Goal: Transaction & Acquisition: Purchase product/service

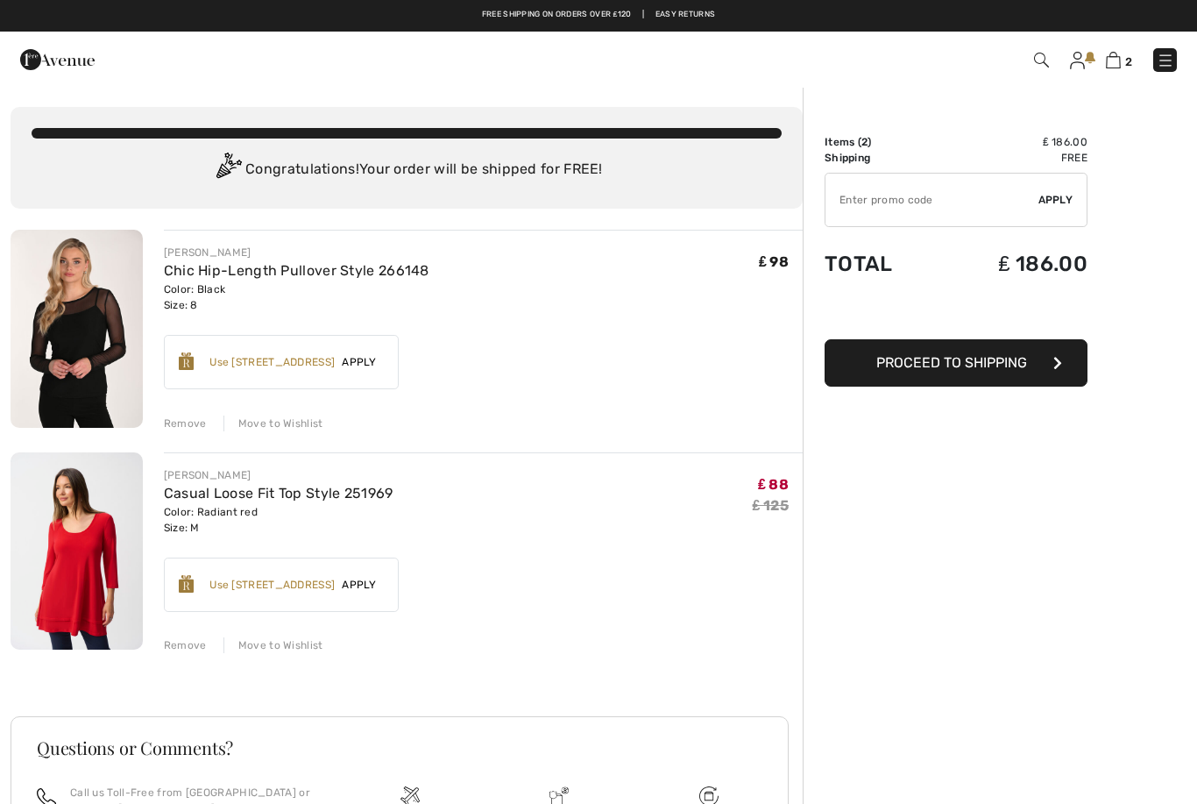
checkbox input "true"
click at [1022, 366] on span "Proceed to Shipping" at bounding box center [951, 362] width 151 height 17
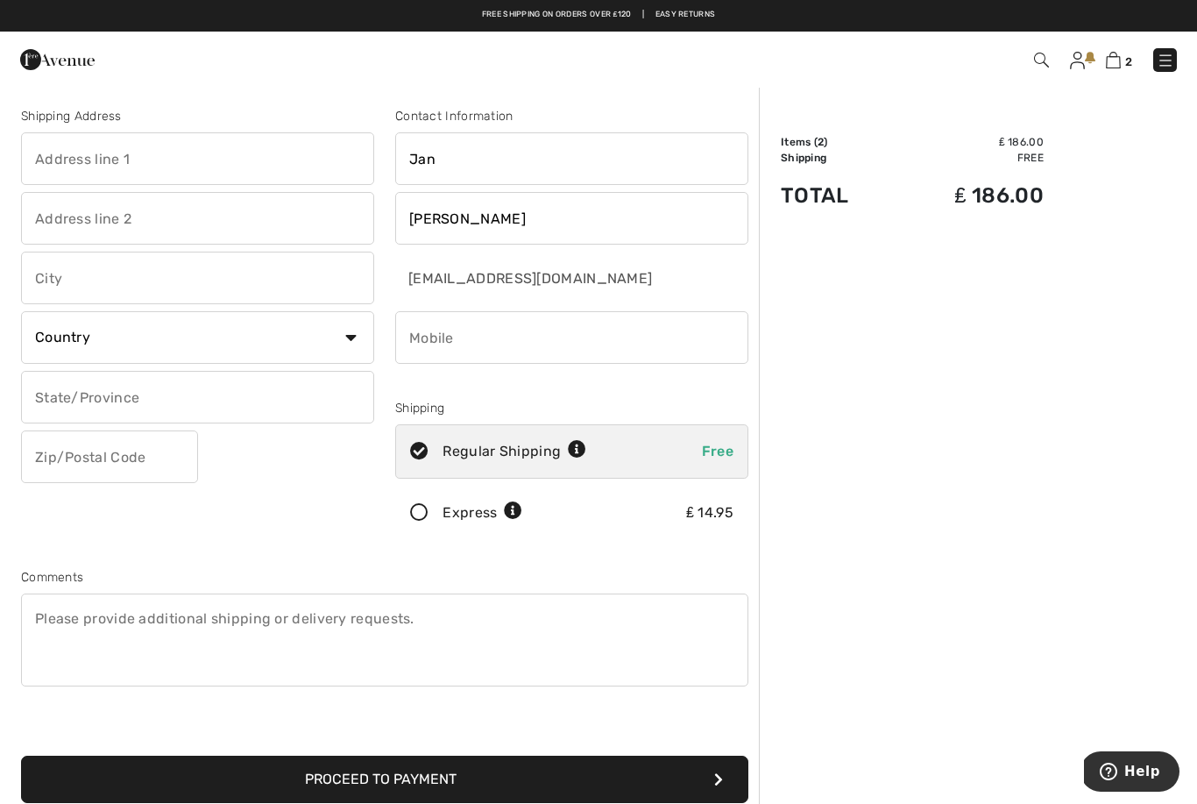
click at [72, 175] on input "text" at bounding box center [197, 158] width 353 height 53
type input "[GEOGRAPHIC_DATA]"
click at [77, 235] on input "text" at bounding box center [197, 218] width 353 height 53
type input "[GEOGRAPHIC_DATA]"
click at [68, 286] on input "text" at bounding box center [197, 278] width 353 height 53
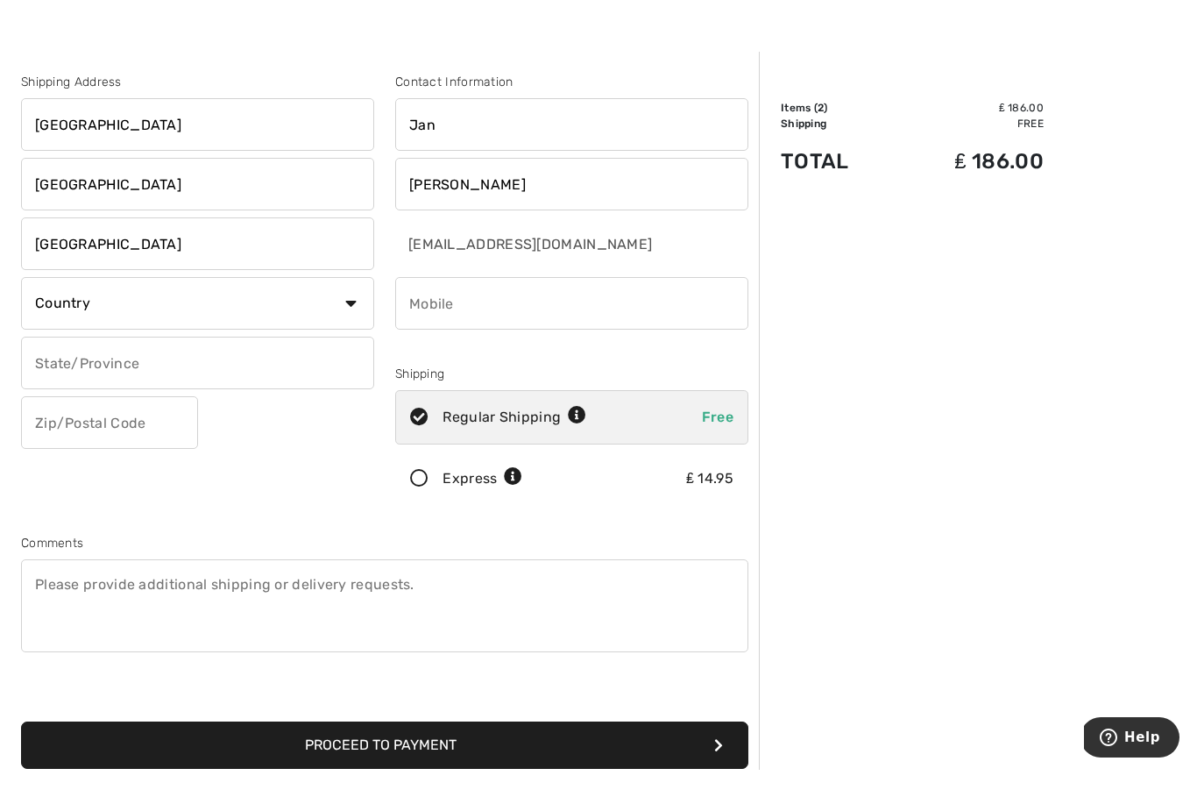
type input "Dartford"
click at [332, 315] on select "Country Canada United States Afghanistan Aland Islands Albania Algeria American…" at bounding box center [197, 337] width 353 height 53
select select "GB"
click at [83, 364] on input "text" at bounding box center [197, 363] width 353 height 53
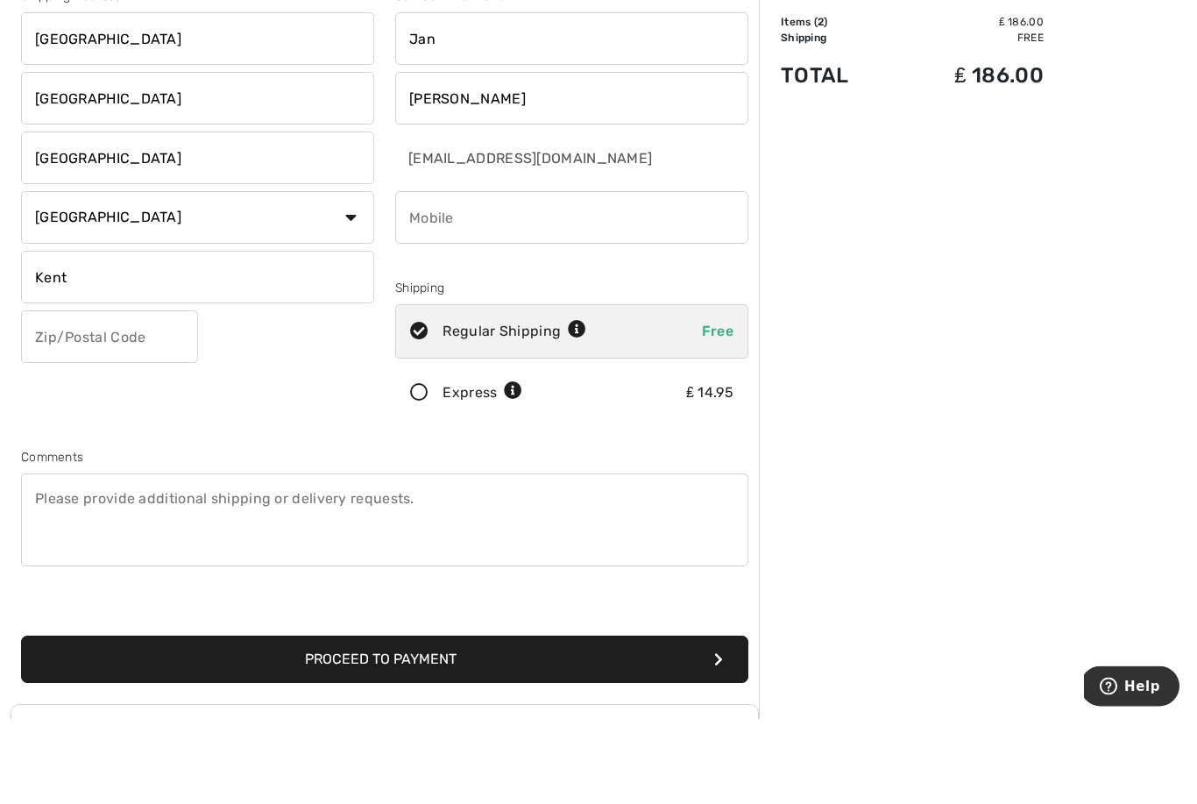
type input "Kent"
click at [83, 396] on input "text" at bounding box center [109, 422] width 177 height 53
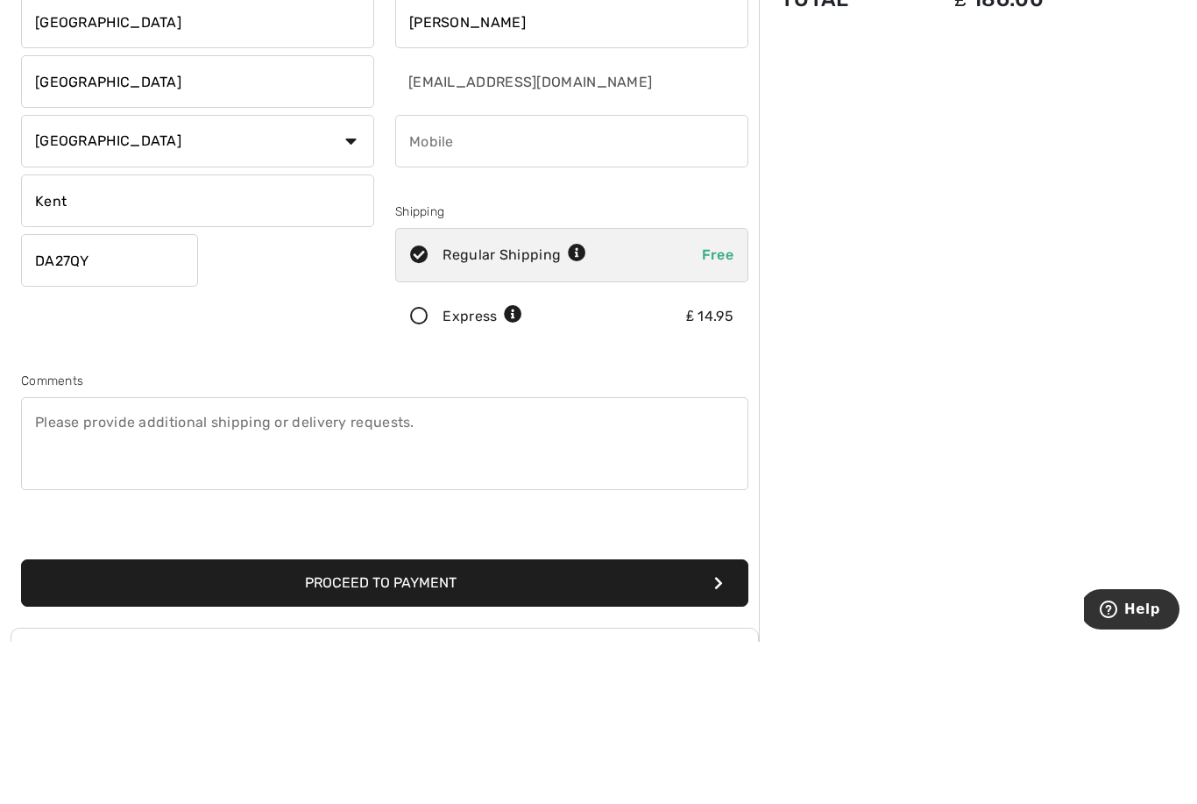
type input "DA27QY"
click at [429, 470] on icon at bounding box center [419, 479] width 46 height 18
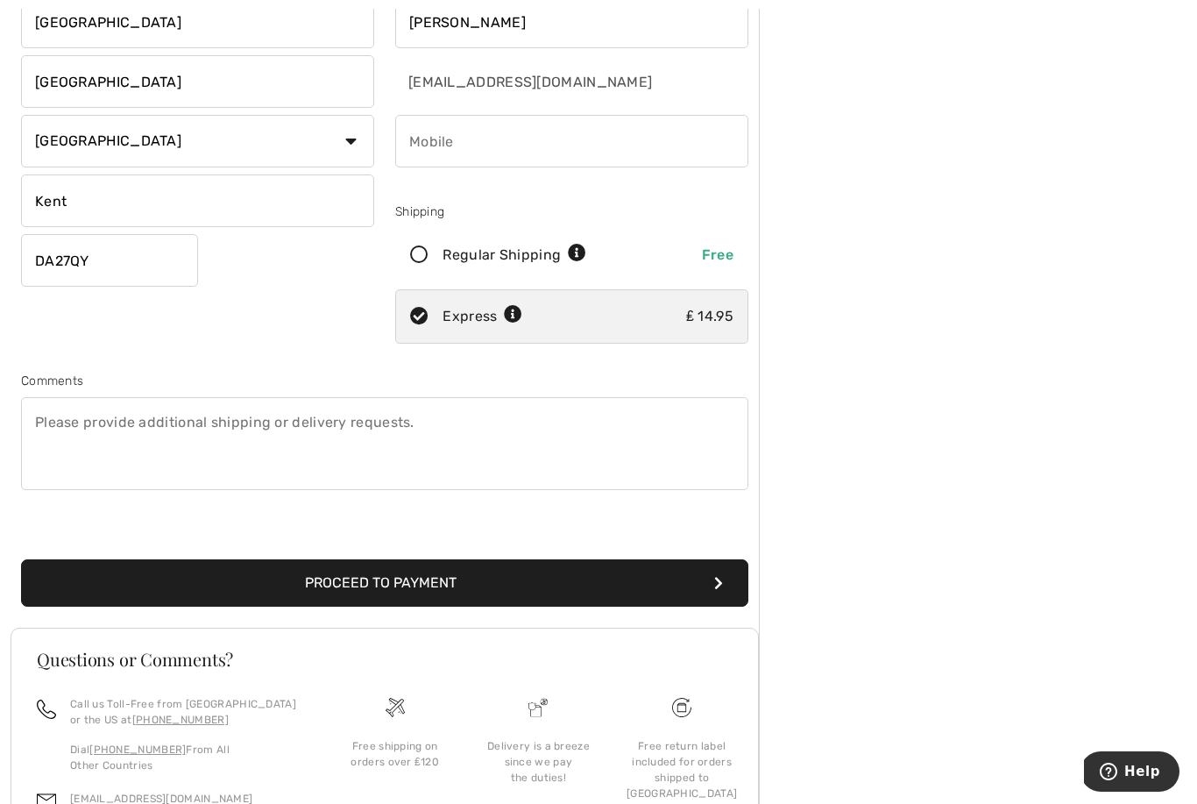
click at [429, 599] on button "Proceed to Payment" at bounding box center [384, 582] width 727 height 47
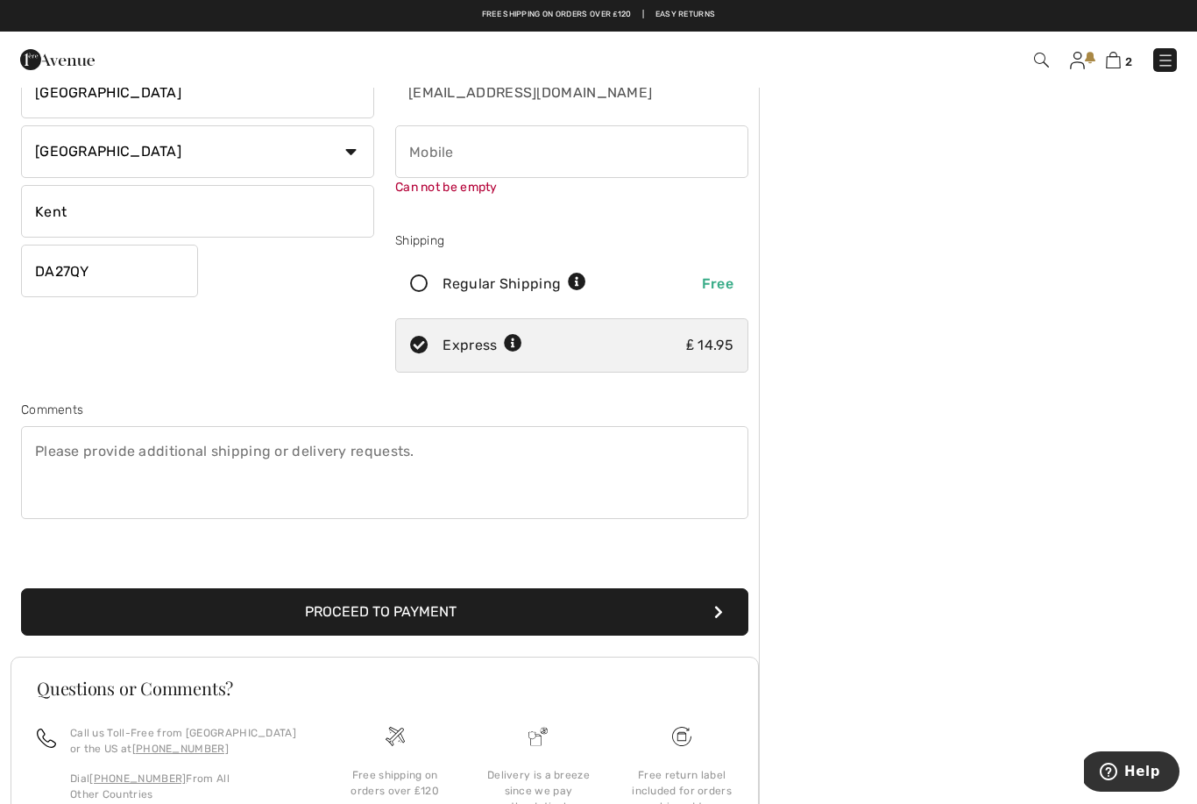
scroll to position [185, 0]
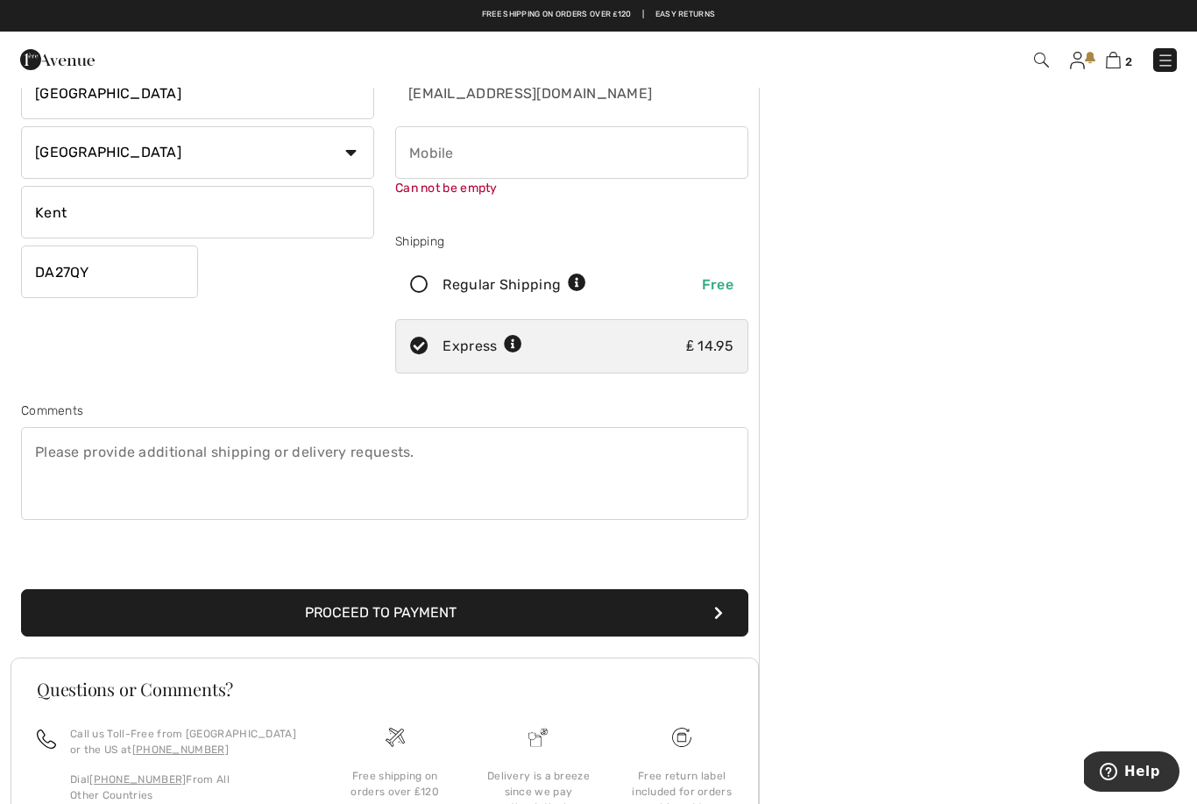
click at [429, 165] on input "phone" at bounding box center [571, 152] width 353 height 53
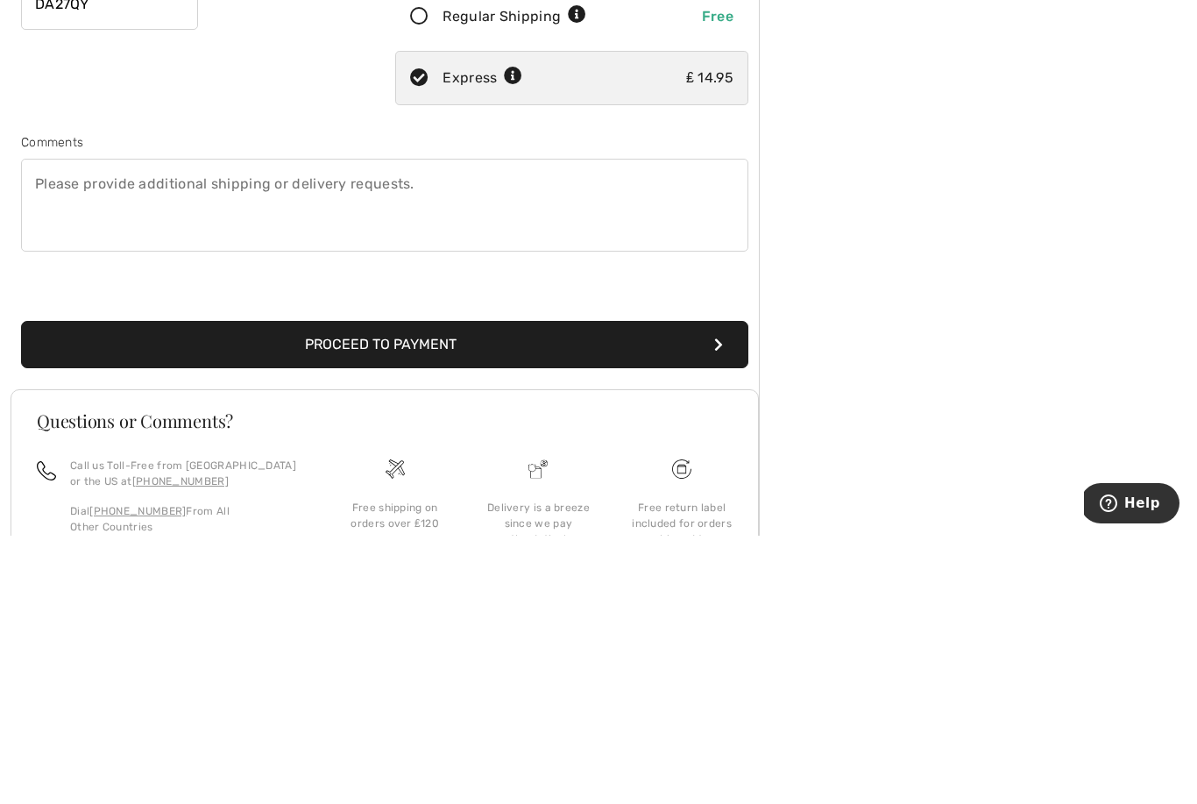
type input "07718518189"
click at [450, 589] on button "Proceed to Payment" at bounding box center [384, 612] width 727 height 47
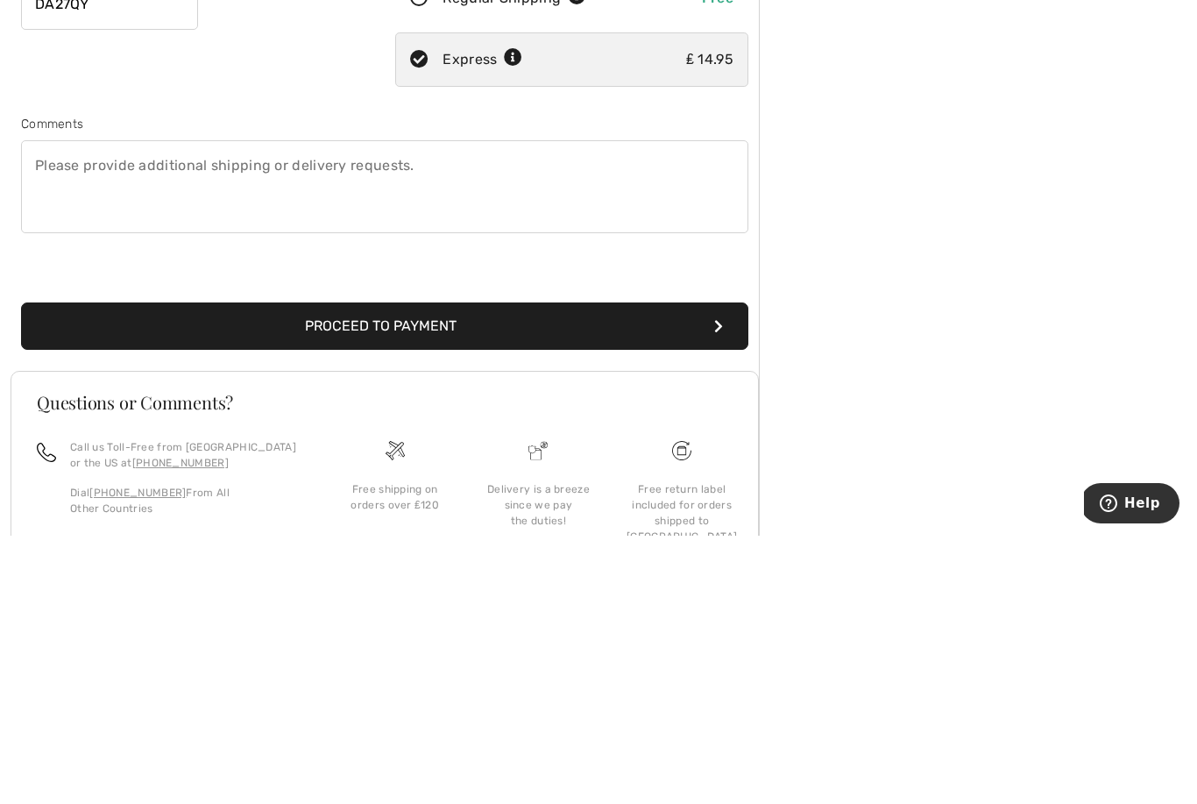
scroll to position [271, 0]
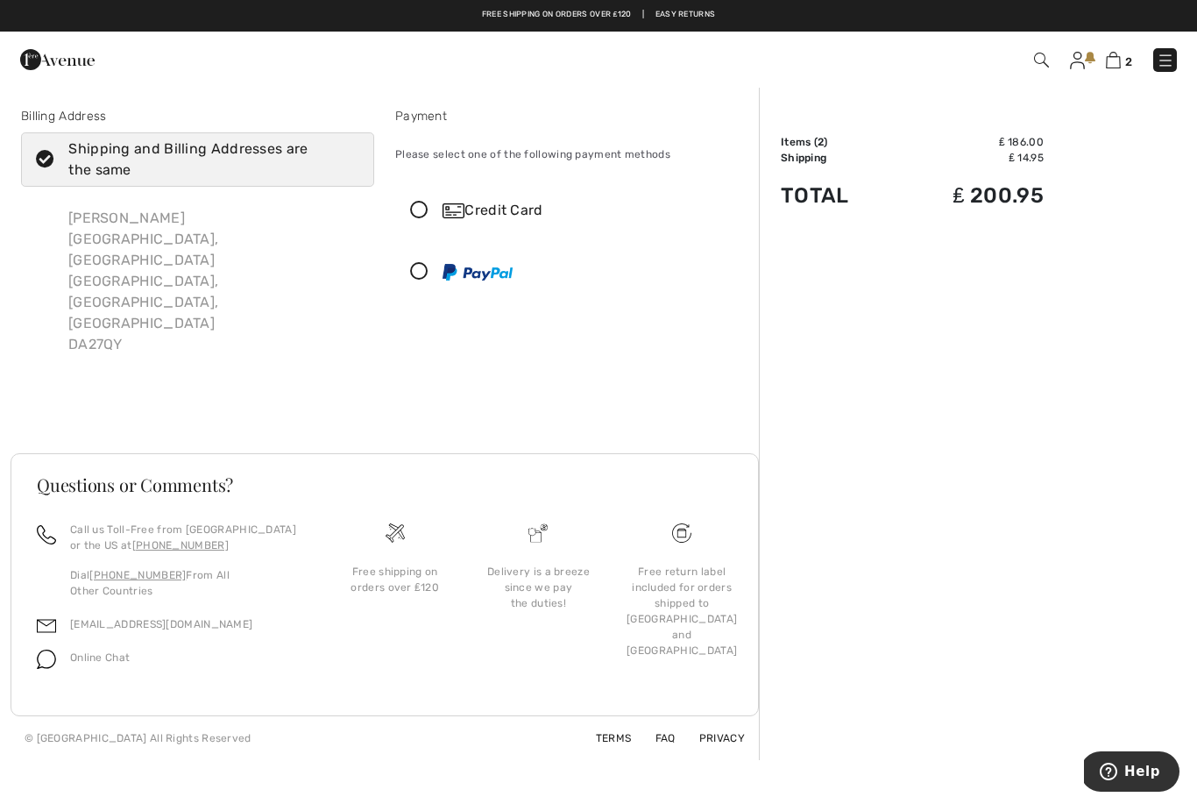
click at [413, 215] on icon at bounding box center [419, 211] width 46 height 18
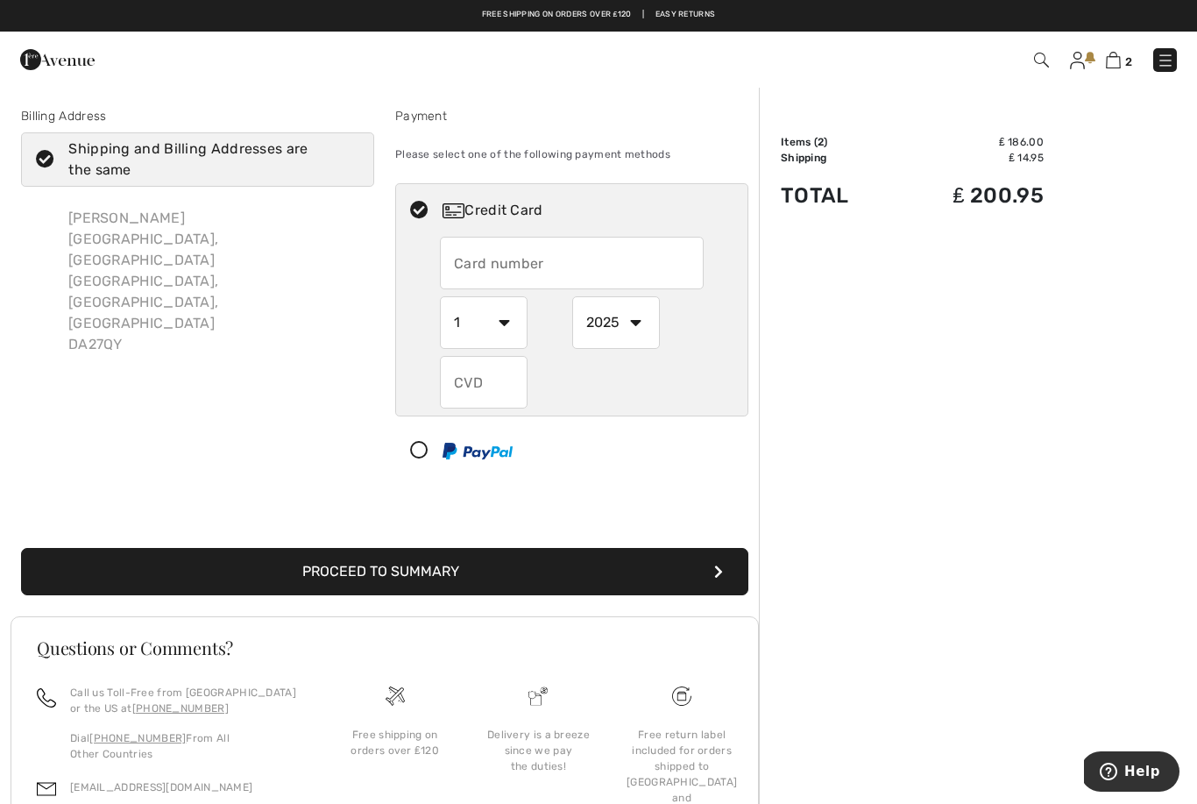
click at [483, 274] on input "text" at bounding box center [572, 263] width 264 height 53
type input "376683423251007"
select select "2030"
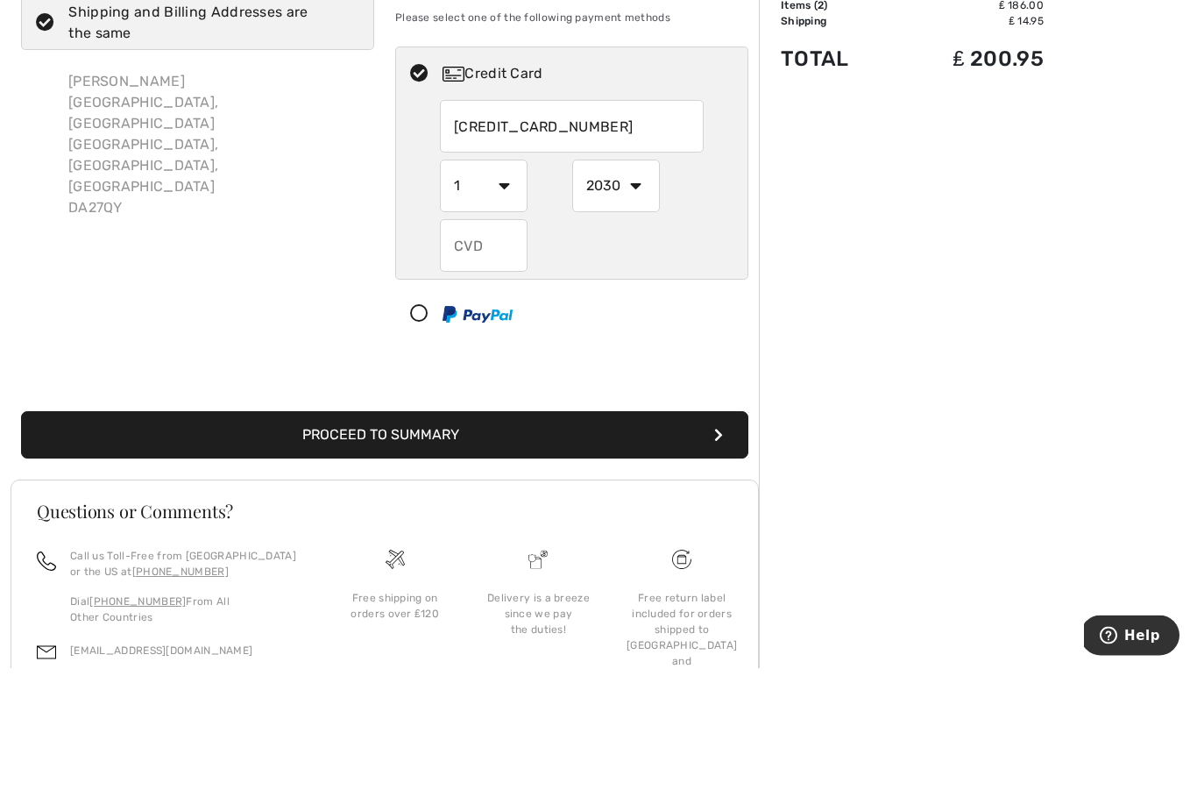
click at [469, 356] on input "text" at bounding box center [484, 382] width 88 height 53
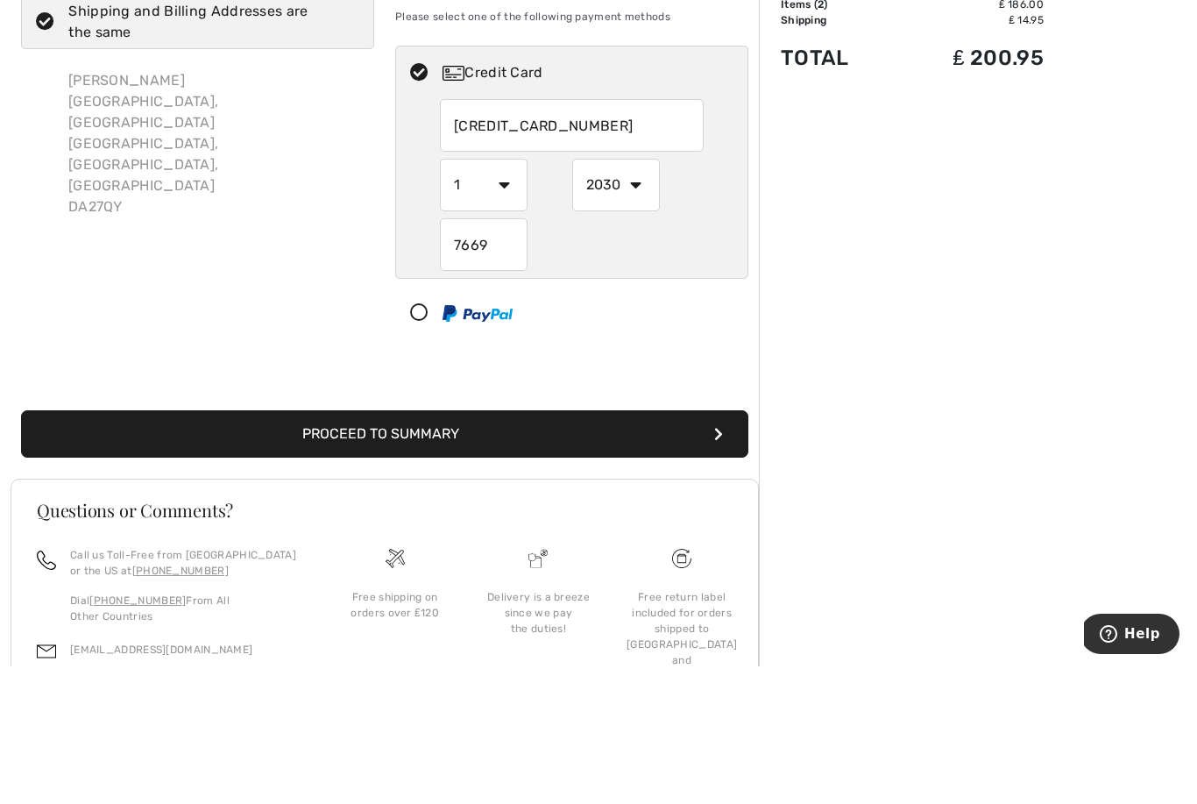
type input "7669"
click at [502, 296] on select "1 2 3 4 5 6 7 8 9 10 11 12" at bounding box center [484, 322] width 88 height 53
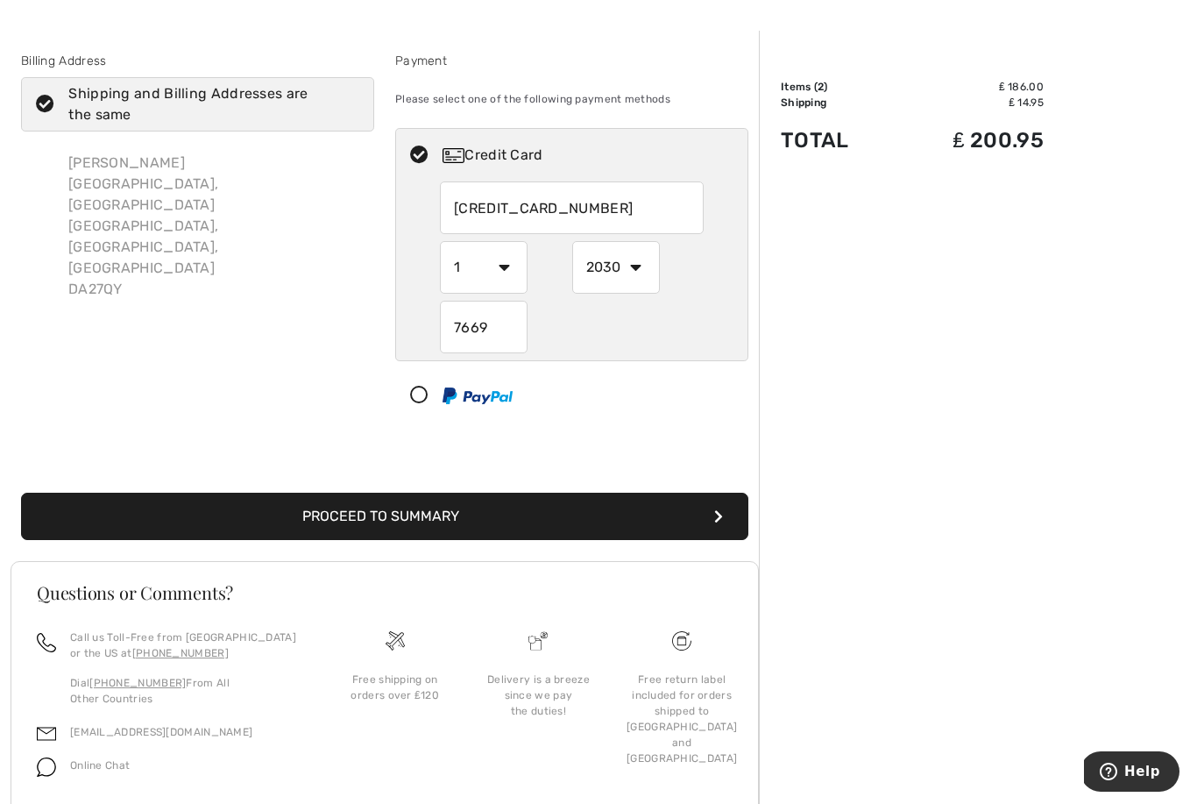
scroll to position [63, 0]
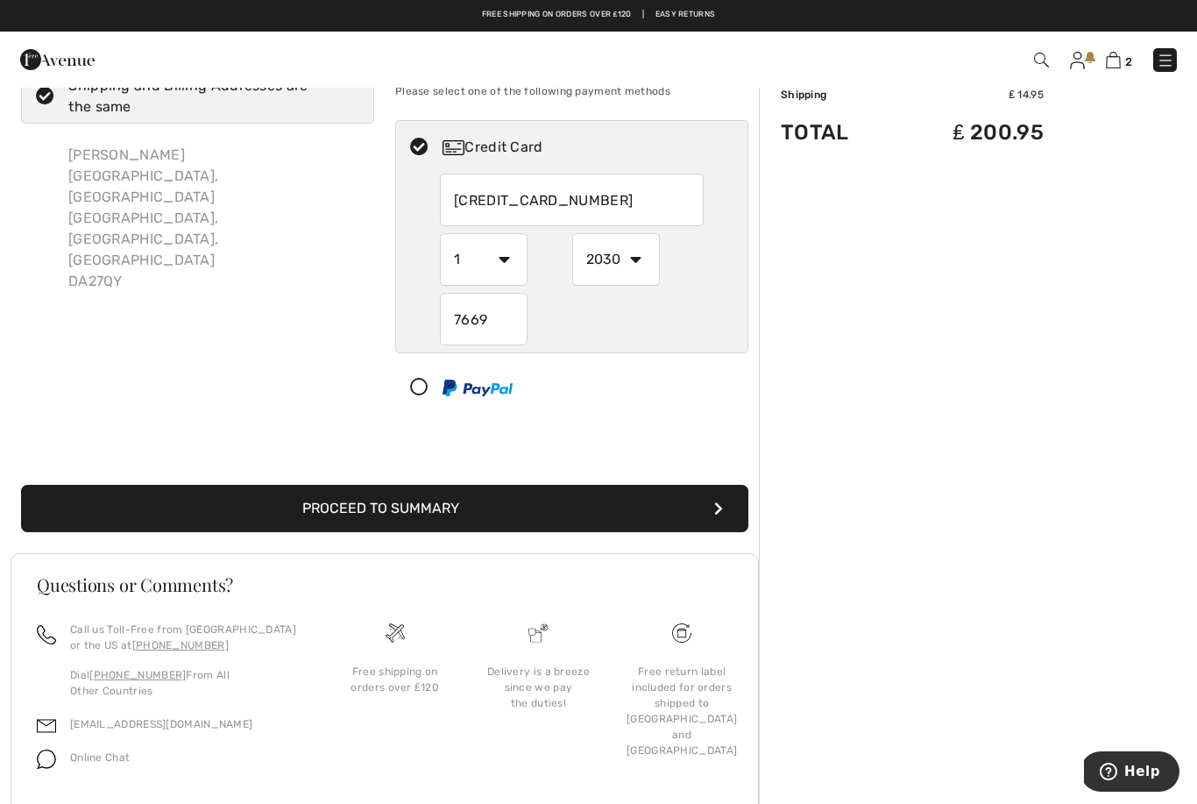
click at [446, 511] on button "Proceed to Summary" at bounding box center [384, 508] width 727 height 47
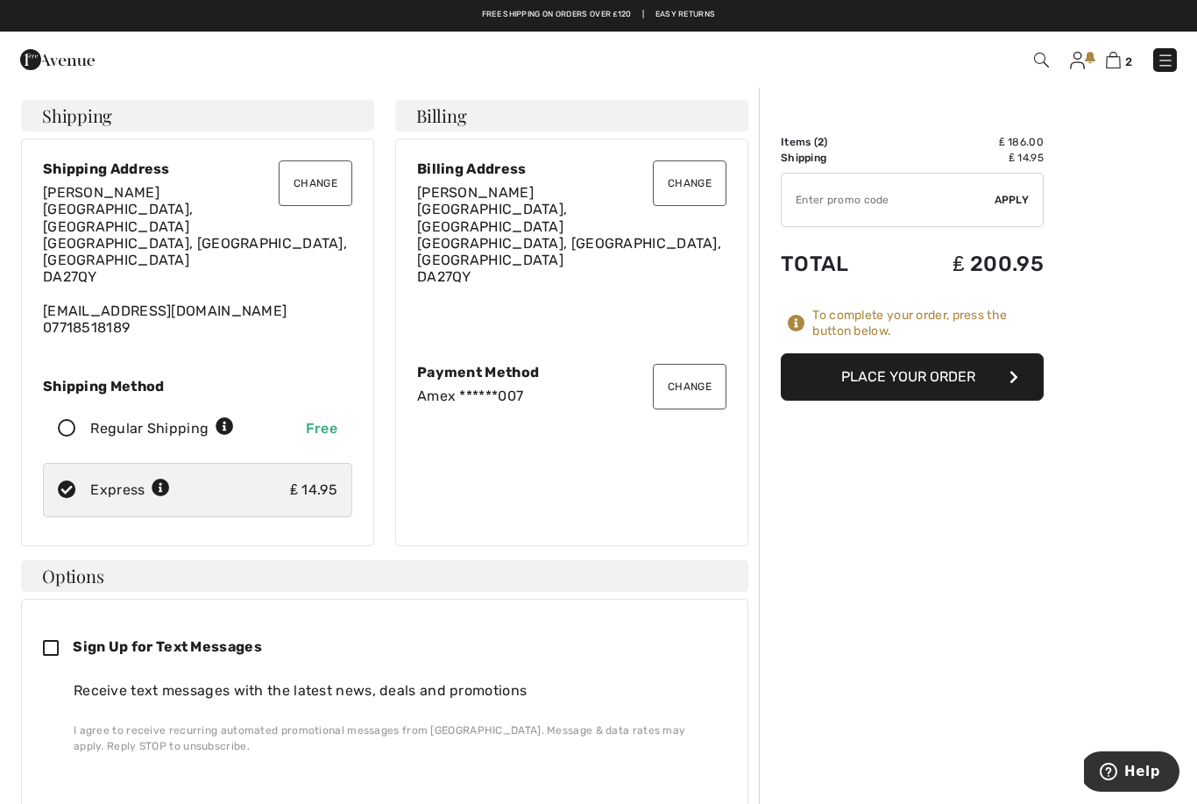
click at [946, 382] on button "Place Your Order" at bounding box center [912, 376] width 263 height 47
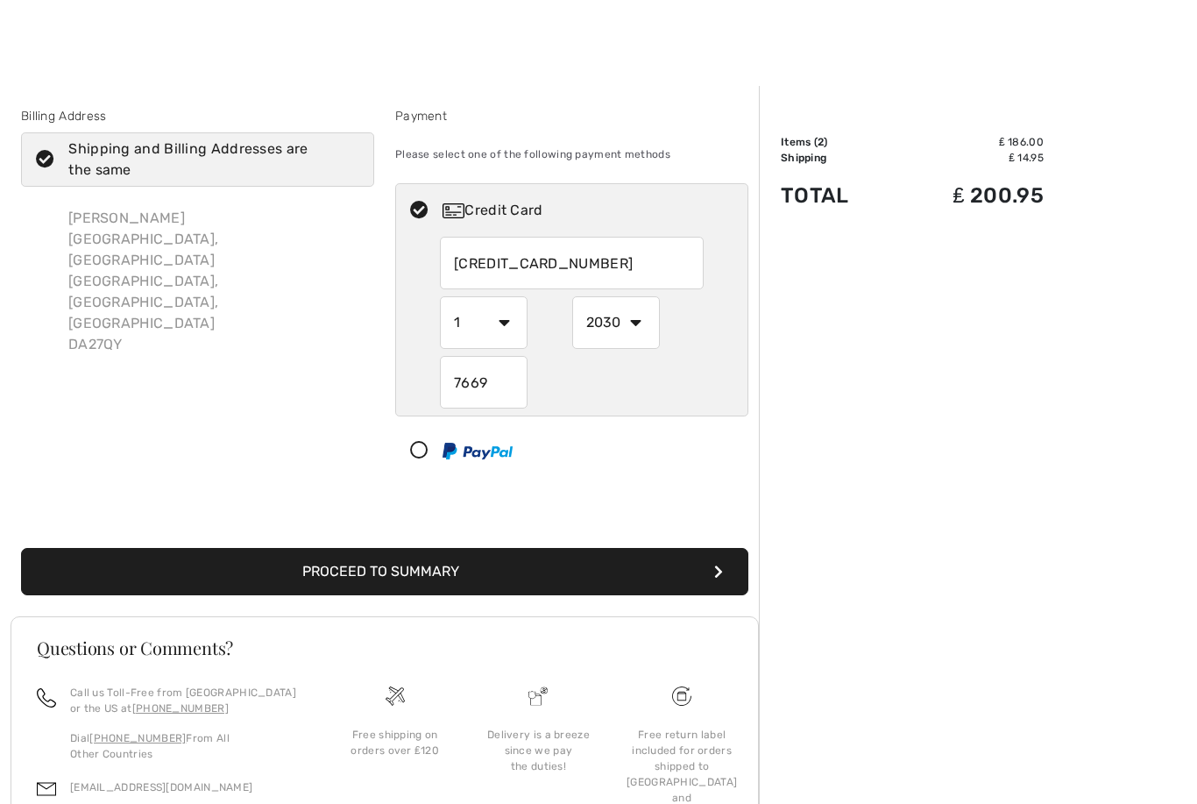
select select "2030"
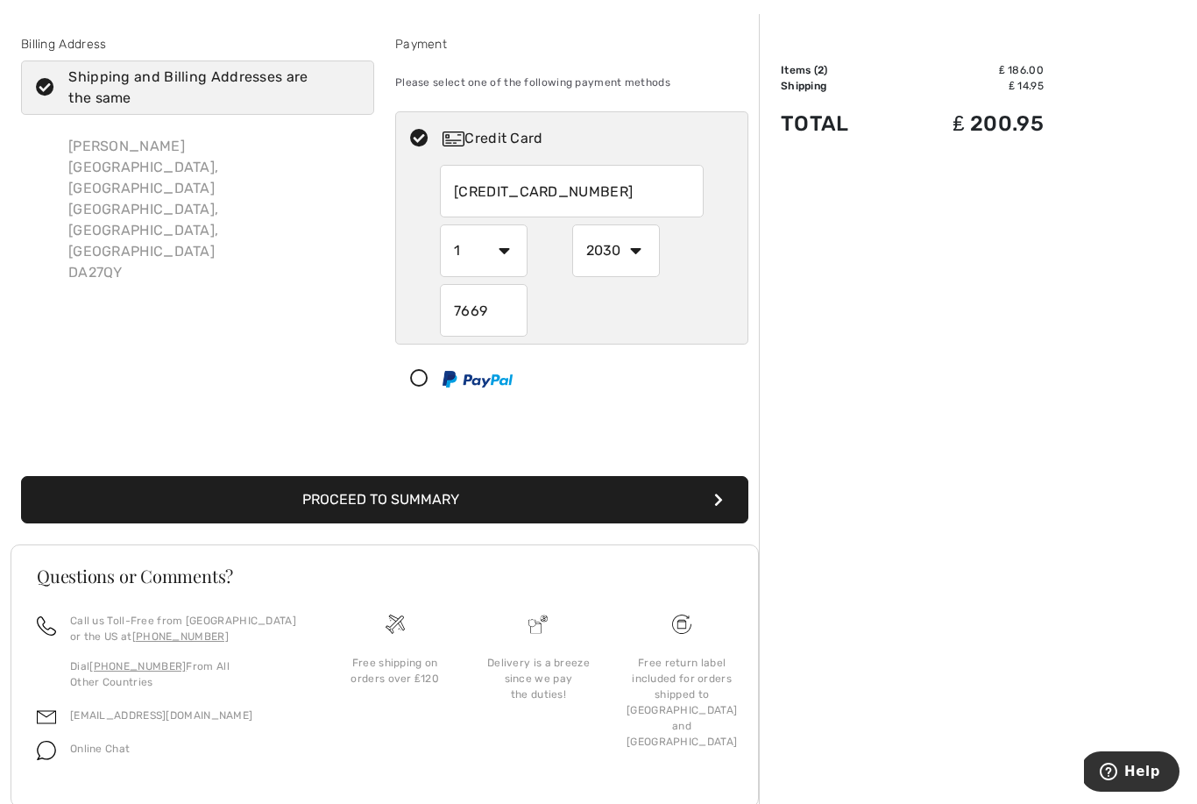
click at [607, 209] on input "376683423251007" at bounding box center [572, 191] width 264 height 53
radio input "true"
type input "3"
type input "376683423251007"
click at [509, 247] on select "1 2 3 4 5 6 7 8 9 10 11 12" at bounding box center [484, 250] width 88 height 53
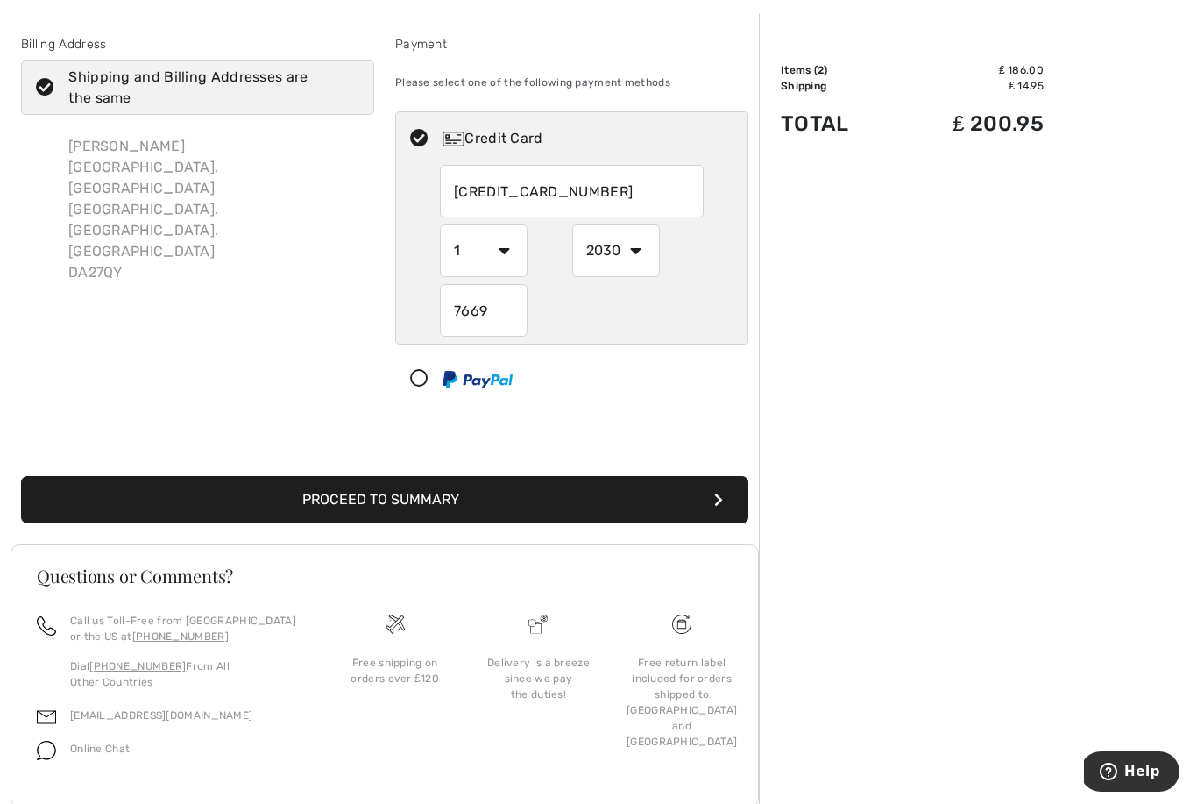
radio input "true"
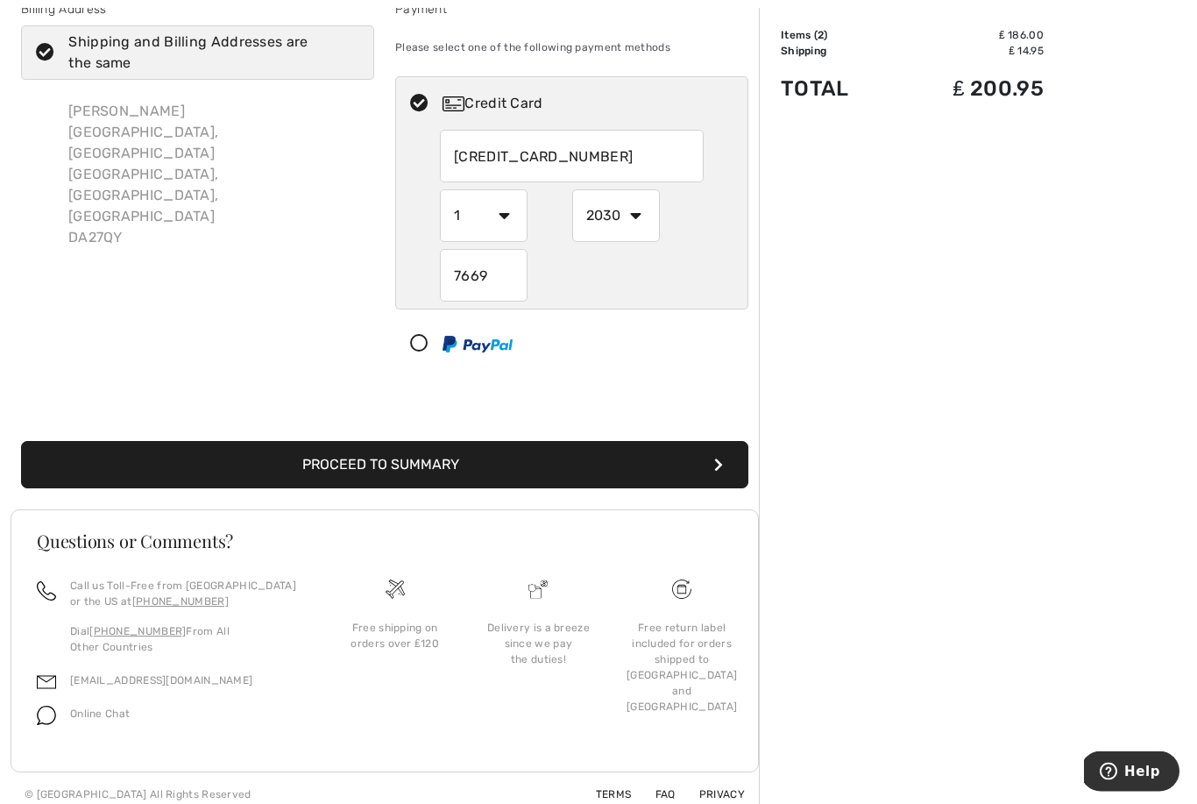
scroll to position [108, 0]
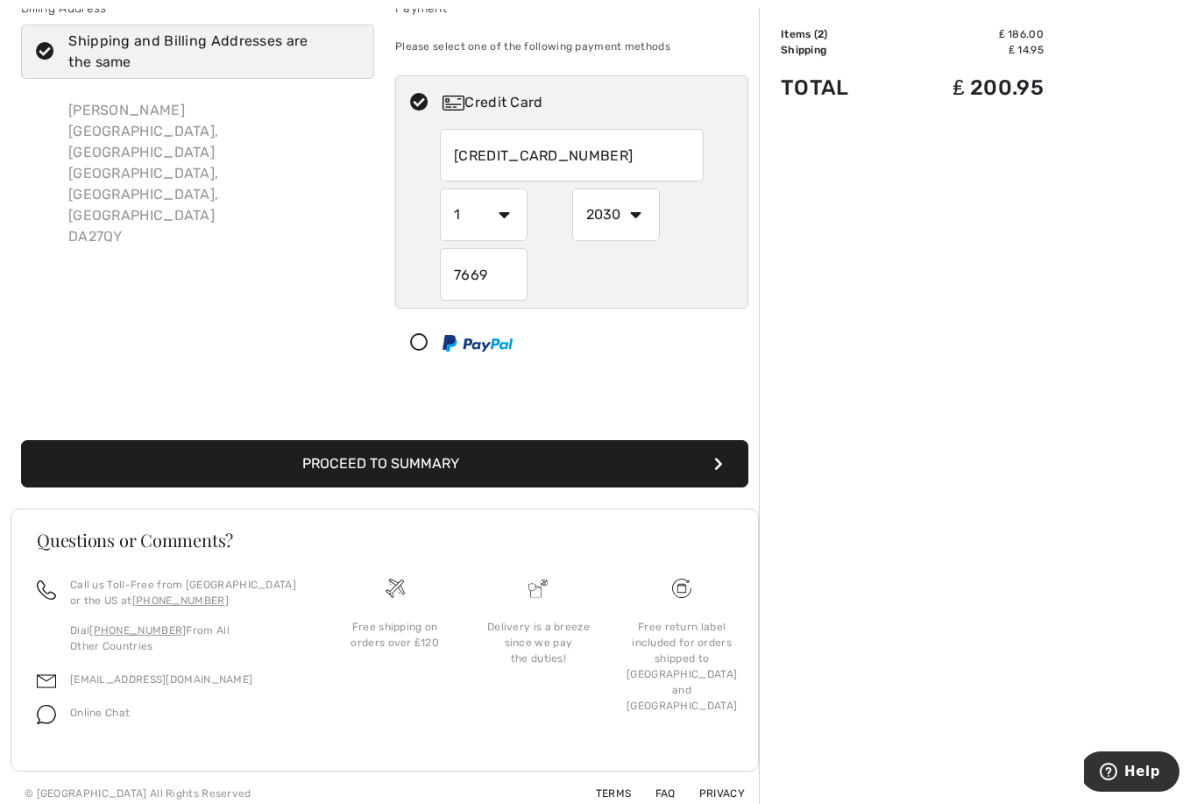
click at [513, 467] on button "Proceed to Summary" at bounding box center [384, 463] width 727 height 47
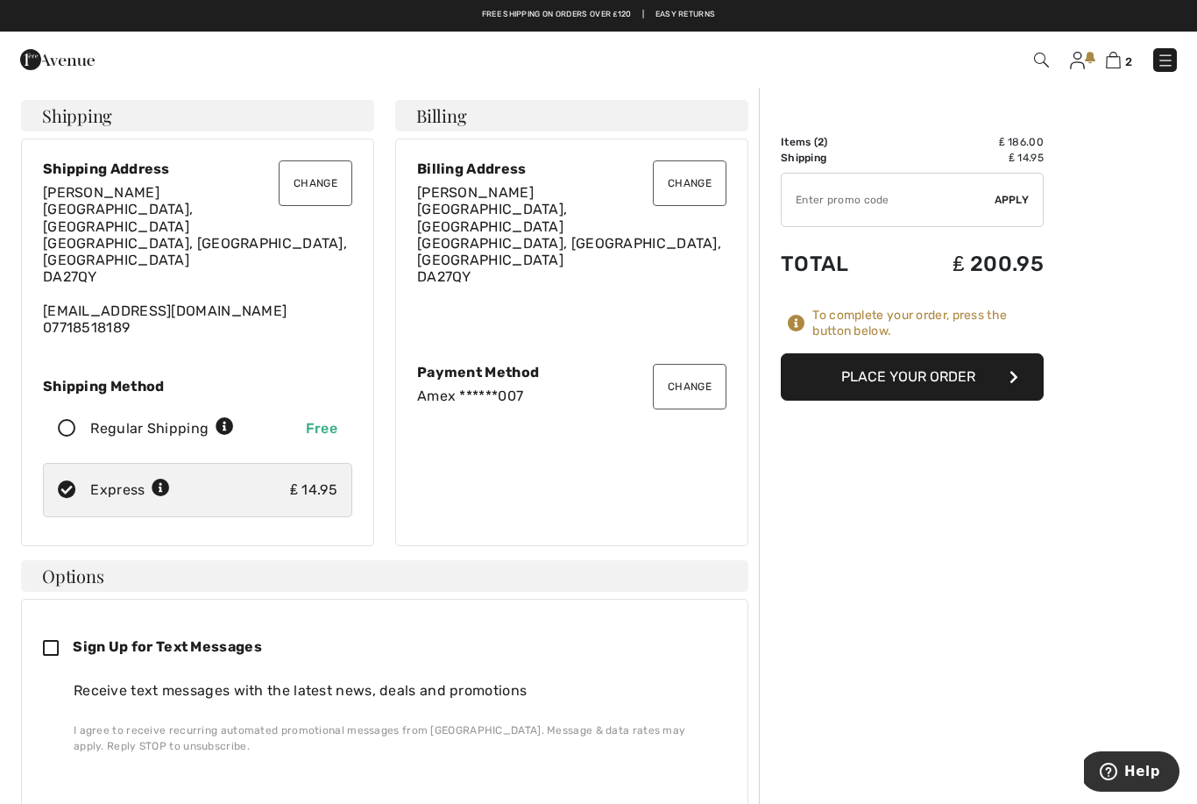
click at [973, 382] on button "Place Your Order" at bounding box center [912, 376] width 263 height 47
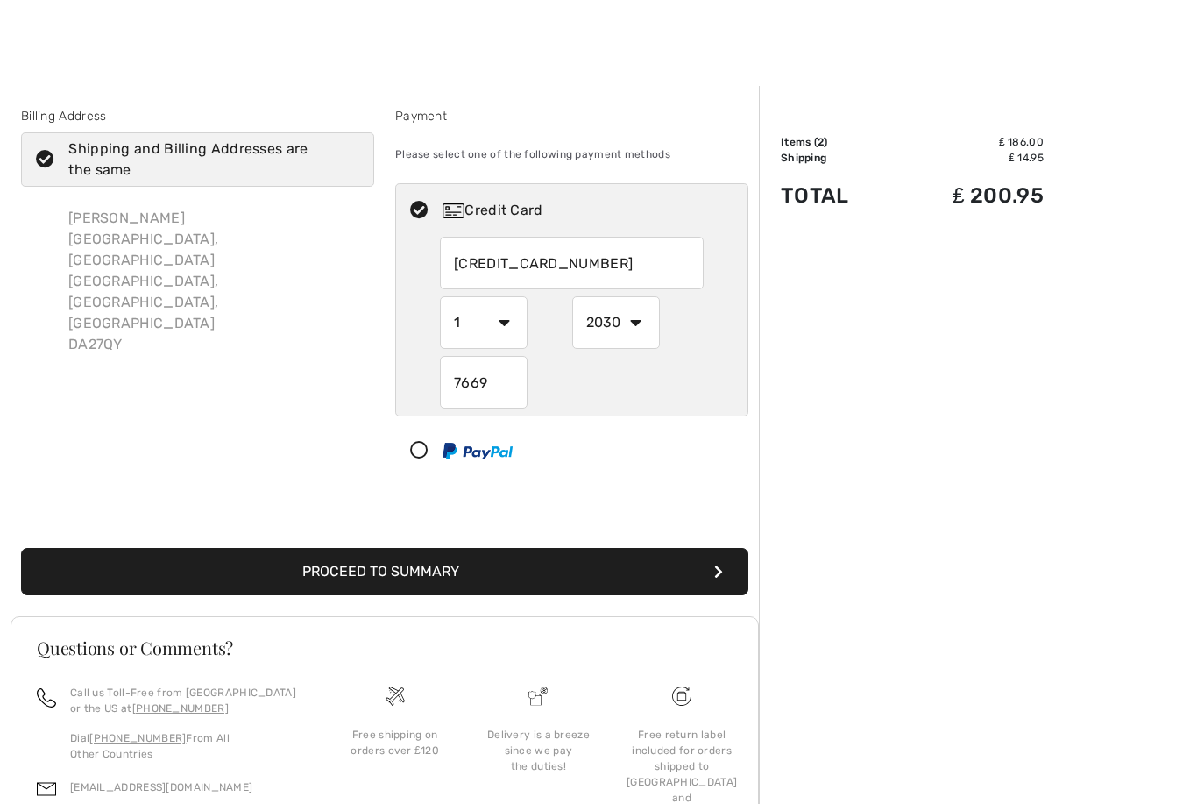
select select "2030"
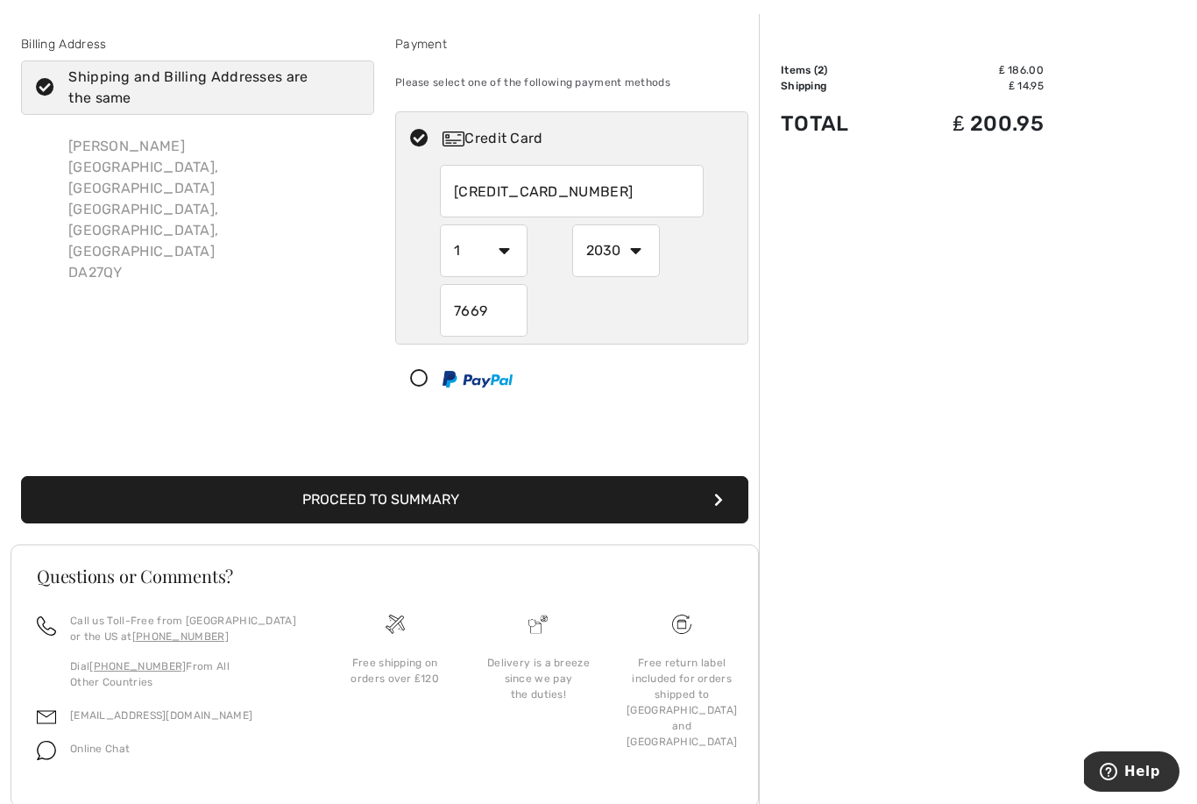
click at [616, 192] on input "[CREDIT_CARD_NUMBER]" at bounding box center [572, 191] width 264 height 53
radio input "true"
type input "3"
type input "4546384865506472"
click at [510, 258] on select "1 2 3 4 5 6 7 8 9 10 11 12" at bounding box center [484, 250] width 88 height 53
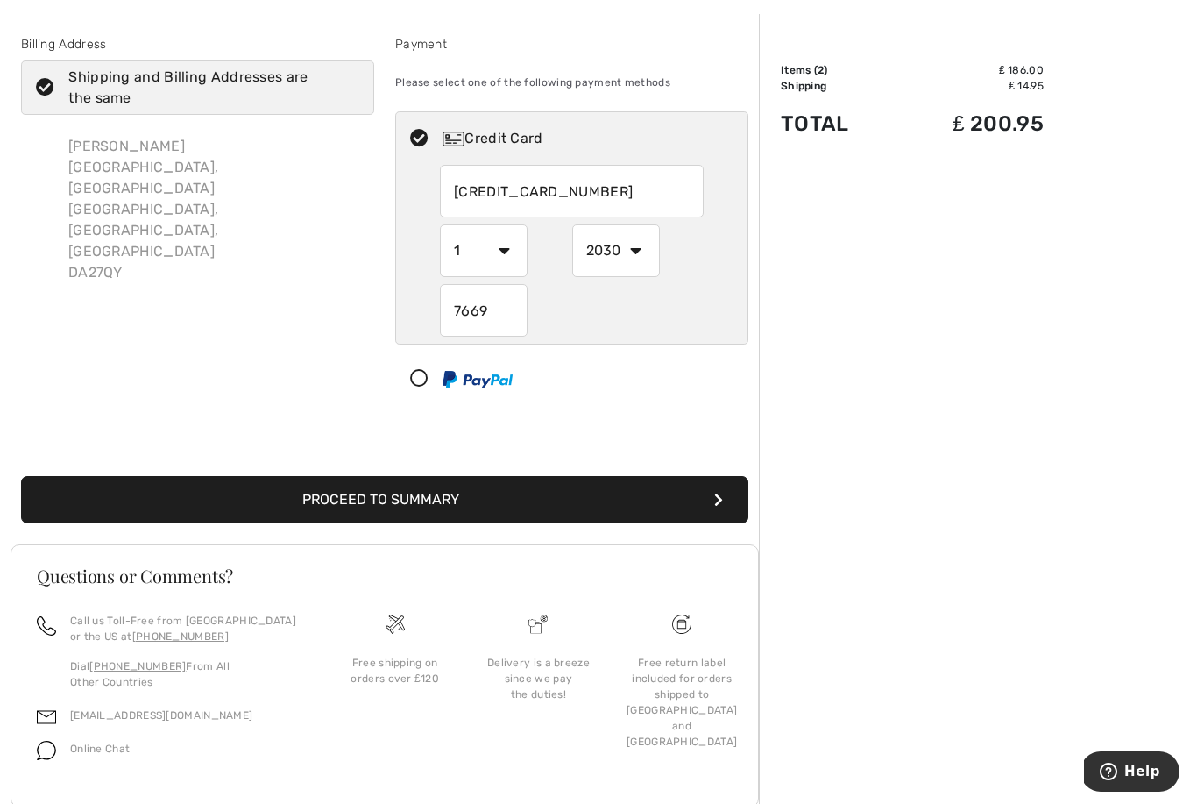
radio input "true"
select select "7"
click at [624, 262] on select "2025 2026 2027 2028 2029 2030 2031 2032 2033 2034 2035" at bounding box center [616, 250] width 88 height 53
radio input "true"
select select "2029"
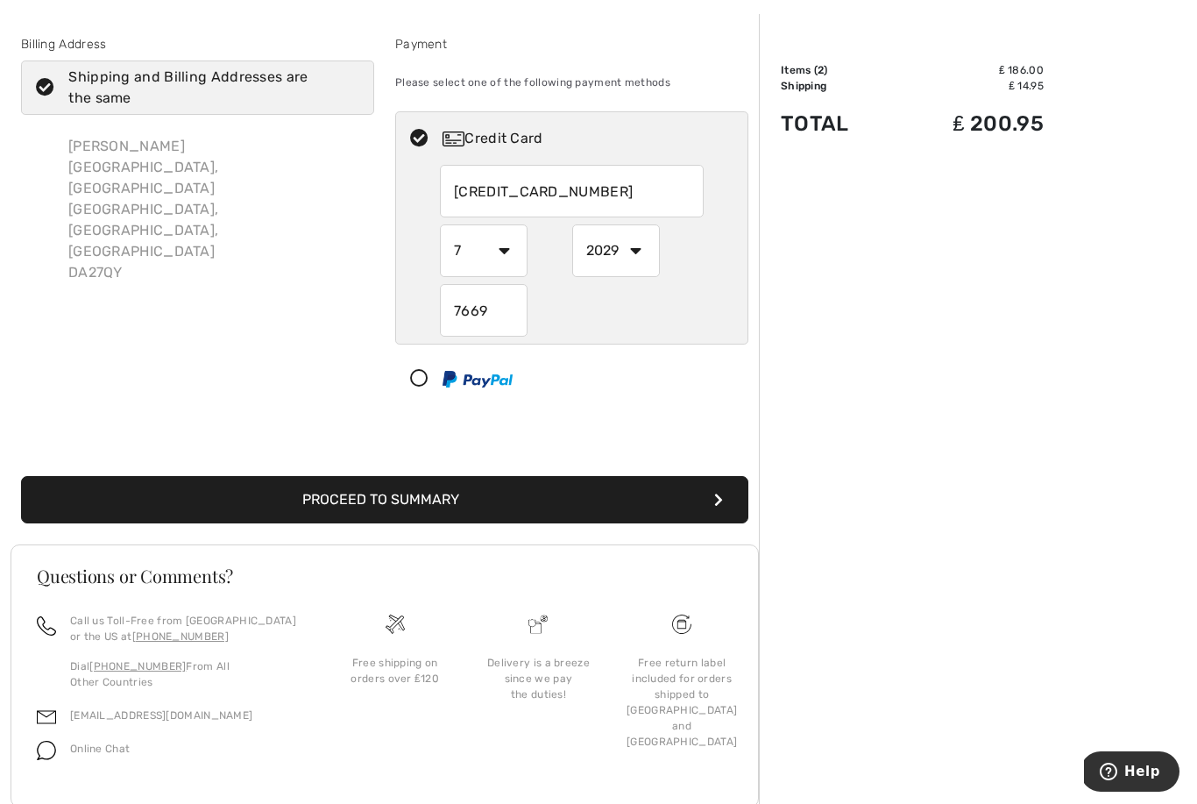
click at [515, 313] on input "7669" at bounding box center [484, 310] width 88 height 53
radio input "true"
type input "7"
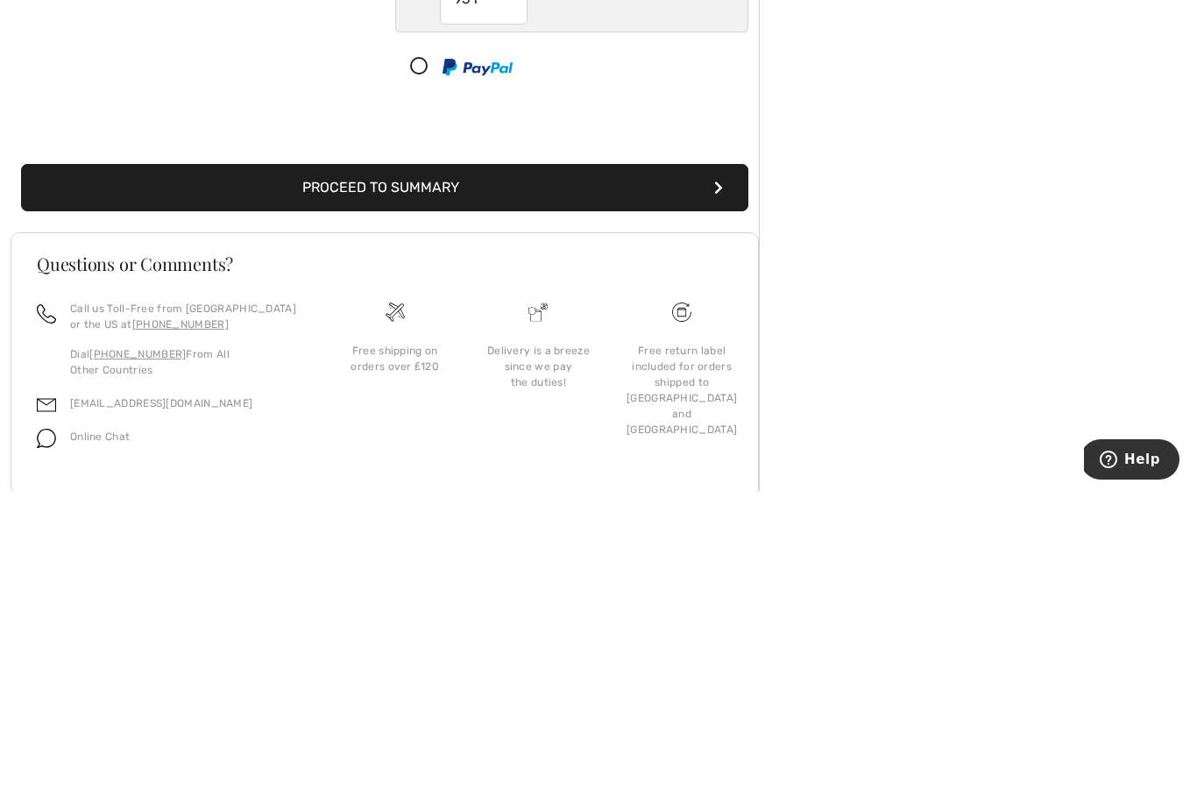
type input "931"
click at [515, 476] on button "Proceed to Summary" at bounding box center [384, 499] width 727 height 47
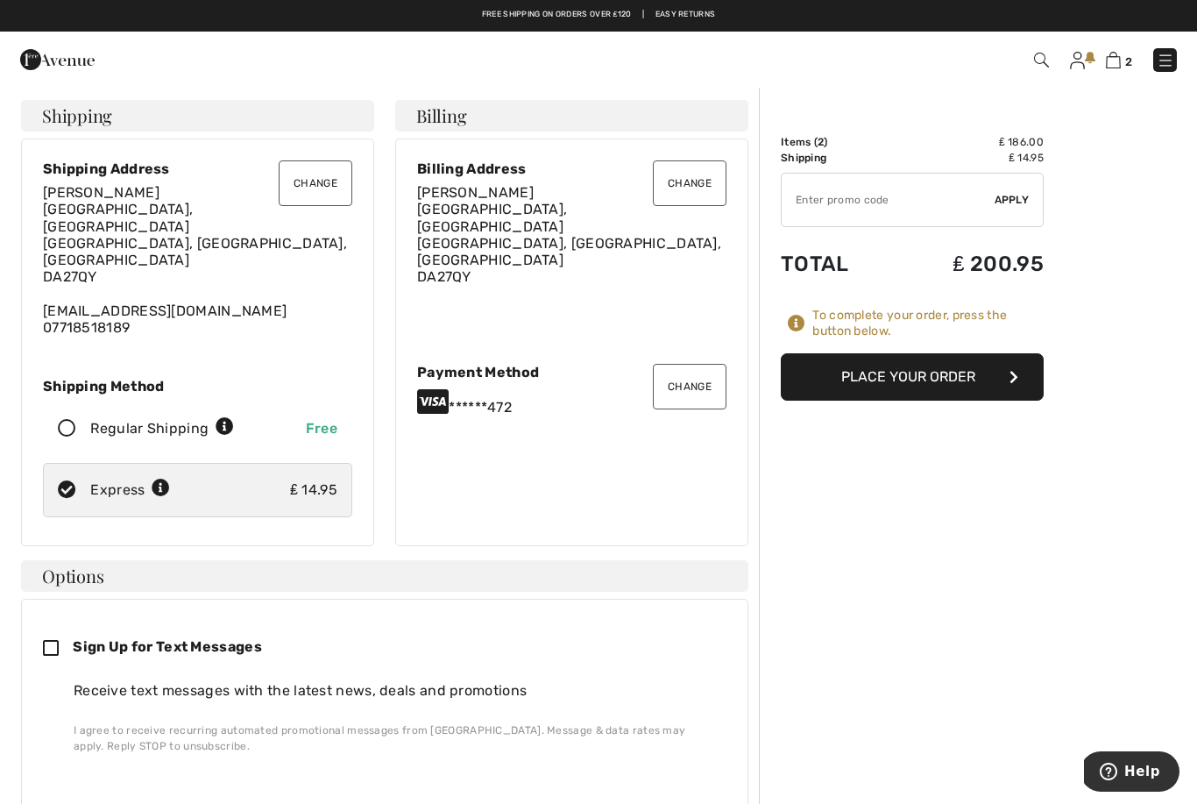
click at [931, 376] on button "Place Your Order" at bounding box center [912, 376] width 263 height 47
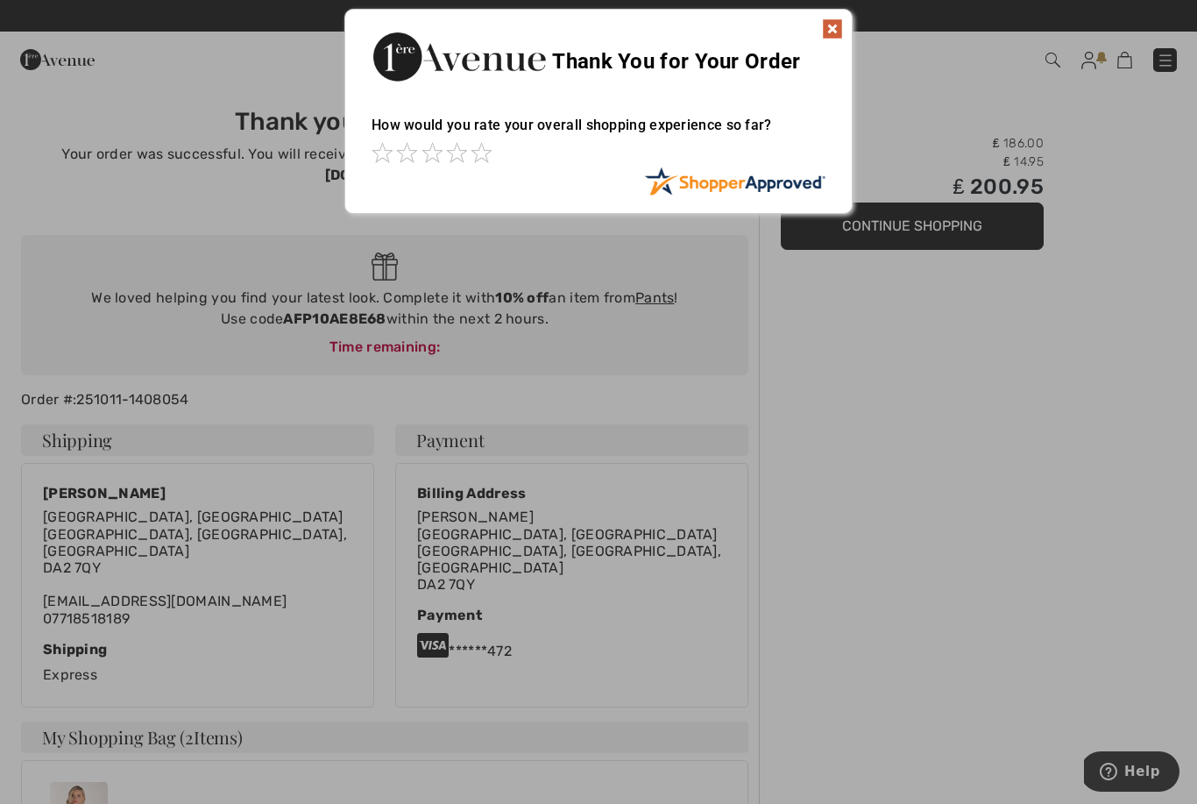
click at [830, 36] on img at bounding box center [832, 28] width 21 height 21
